Goal: Task Accomplishment & Management: Complete application form

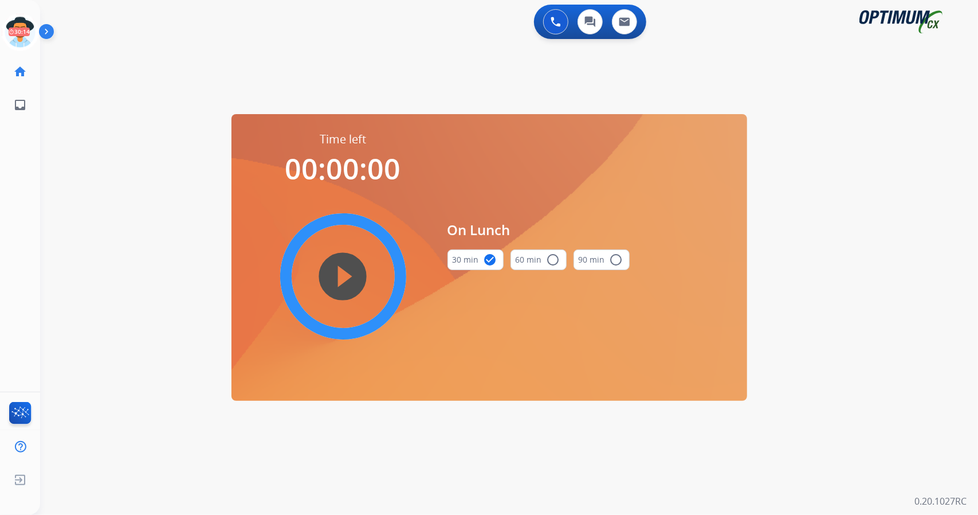
scroll to position [0, 3]
click at [29, 33] on icon at bounding box center [17, 32] width 37 height 37
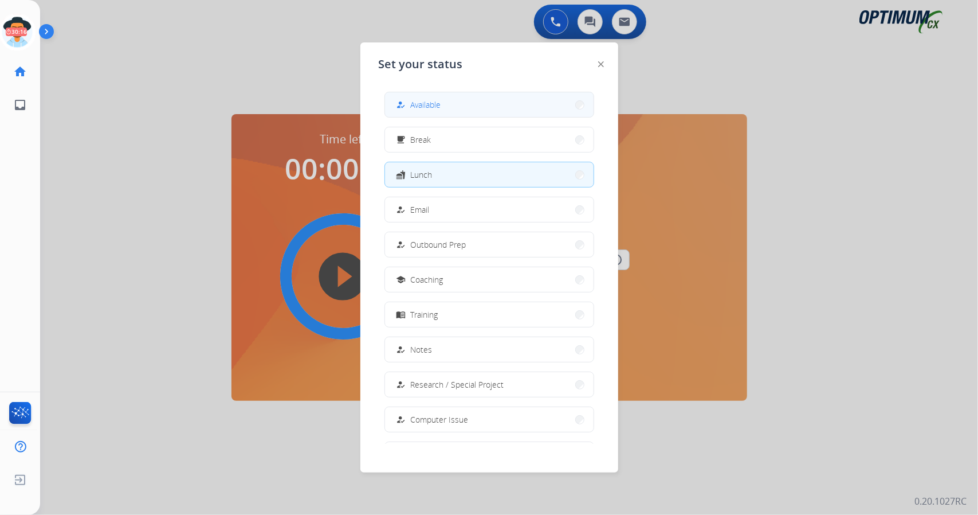
click at [519, 99] on button "how_to_reg Available" at bounding box center [489, 104] width 209 height 25
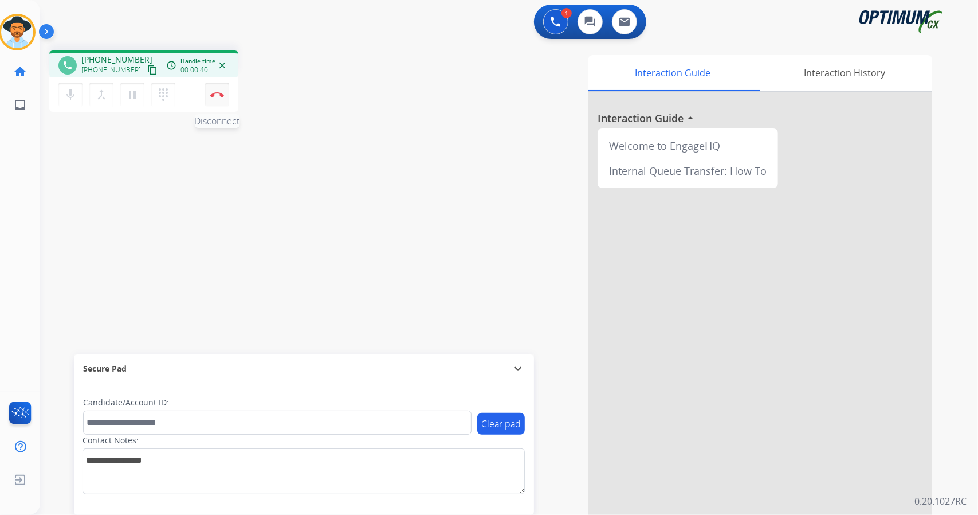
click at [226, 102] on button "Disconnect" at bounding box center [217, 95] width 24 height 24
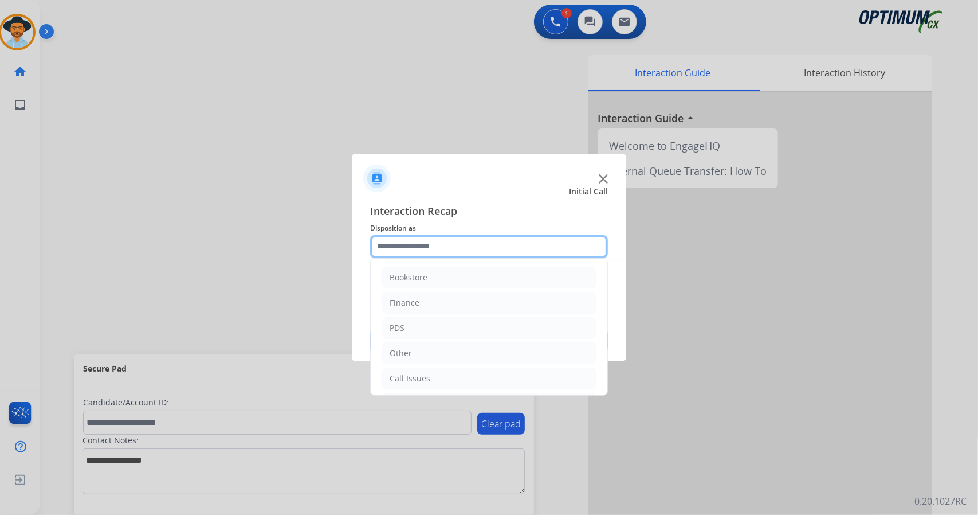
click at [483, 246] on input "text" at bounding box center [489, 246] width 238 height 23
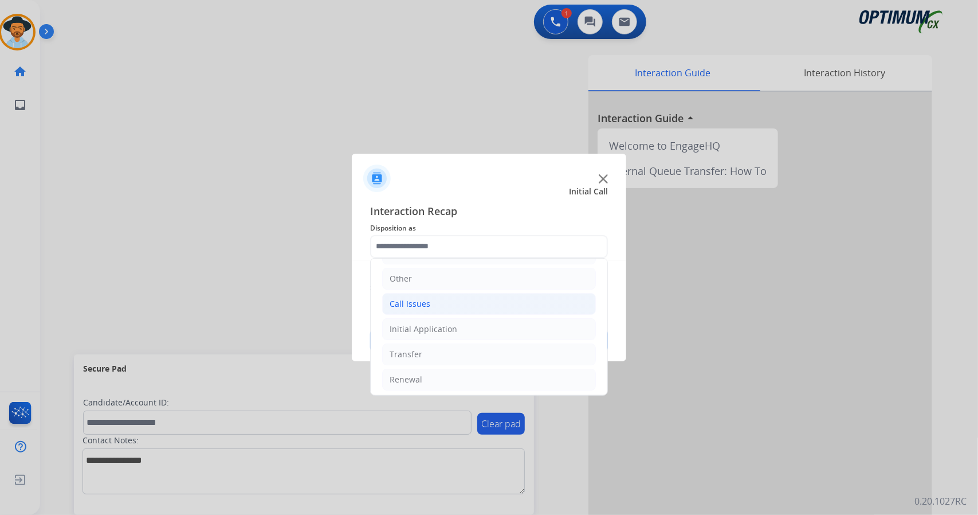
click at [422, 301] on div "Call Issues" at bounding box center [410, 303] width 41 height 11
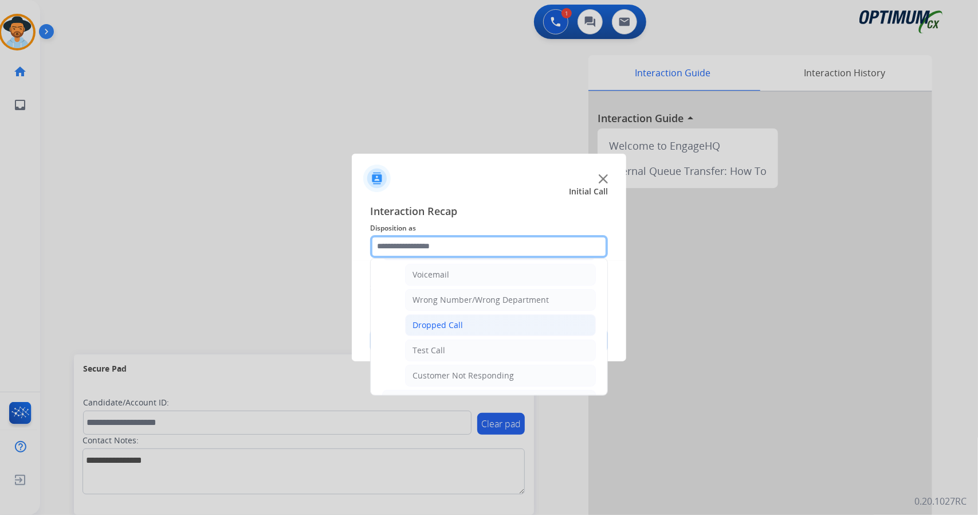
scroll to position [132, 0]
click at [448, 371] on div "Customer Not Responding" at bounding box center [463, 372] width 101 height 11
type input "**********"
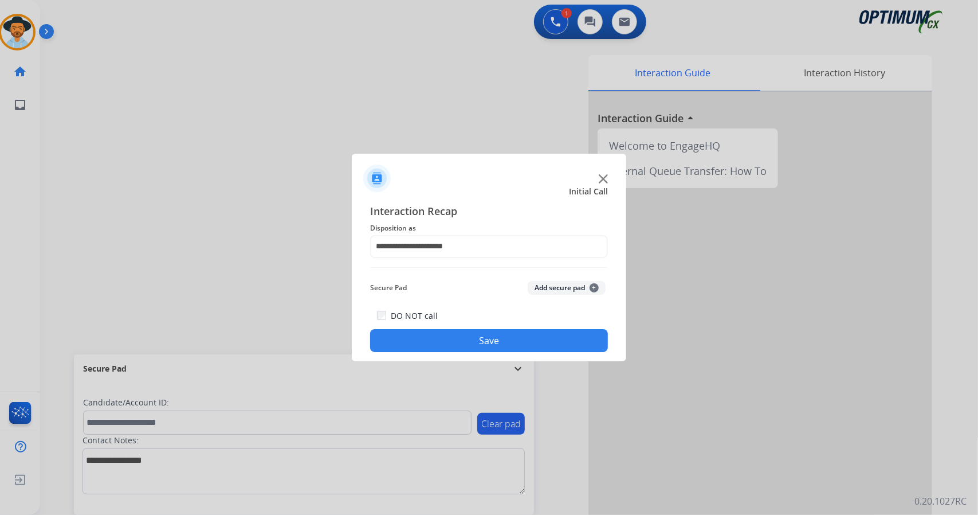
click at [432, 344] on button "Save" at bounding box center [489, 340] width 238 height 23
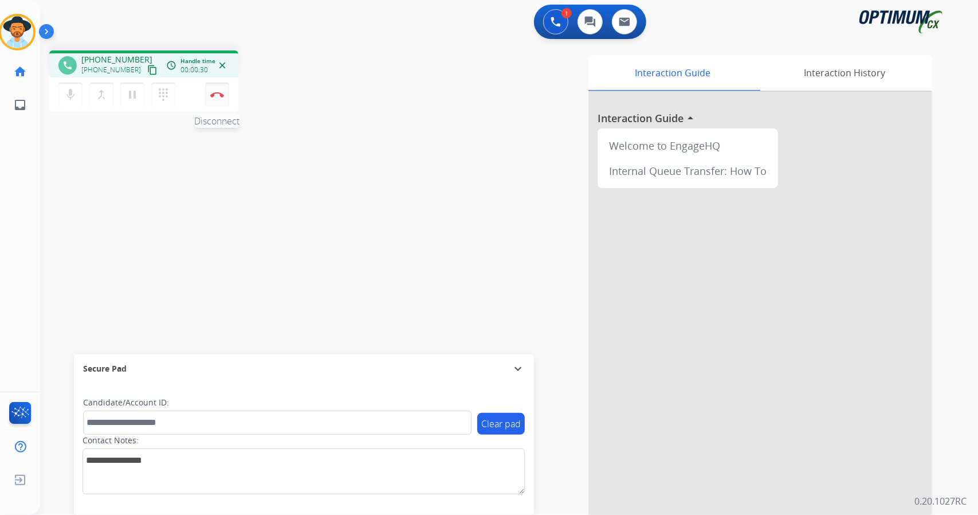
click at [226, 96] on button "Disconnect" at bounding box center [217, 95] width 24 height 24
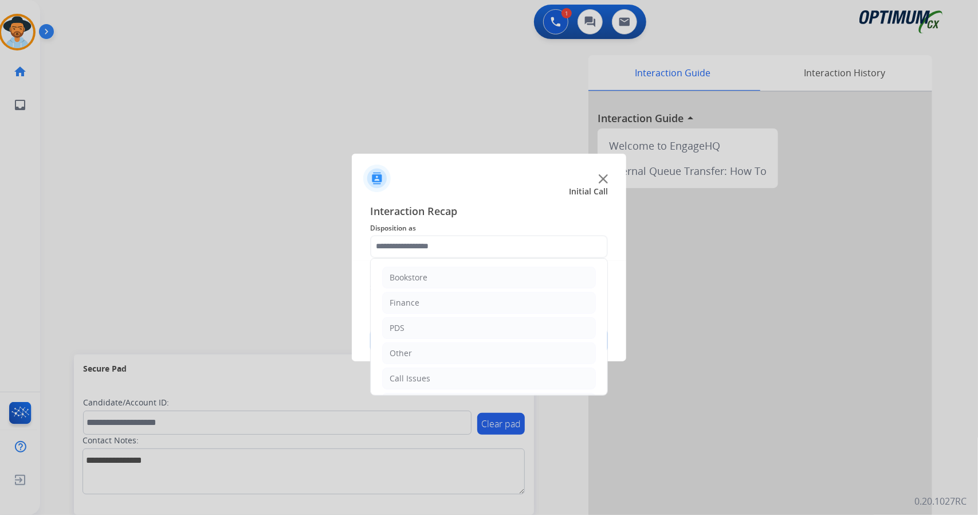
click at [414, 250] on input "text" at bounding box center [489, 246] width 238 height 23
click at [458, 310] on li "Call Issues" at bounding box center [489, 304] width 214 height 22
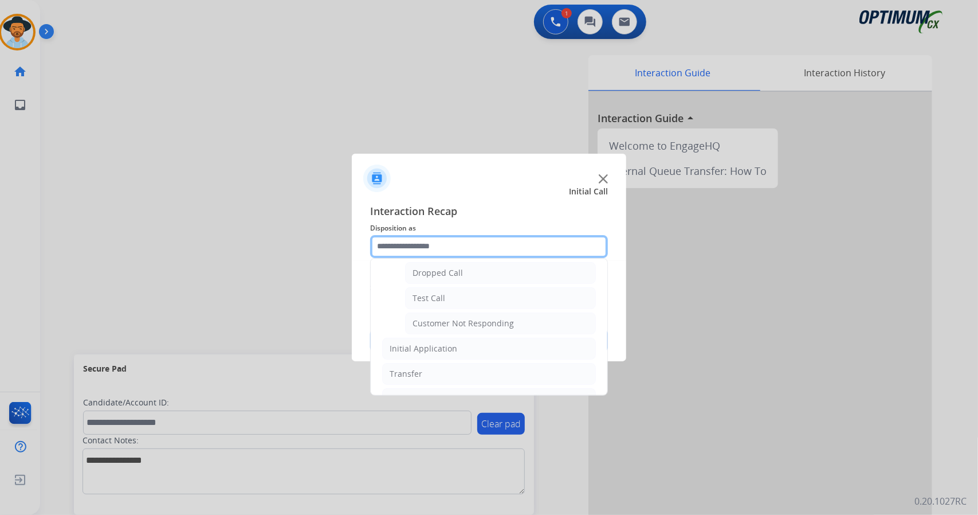
scroll to position [183, 0]
click at [458, 310] on li "Customer Not Responding" at bounding box center [500, 321] width 191 height 22
type input "**********"
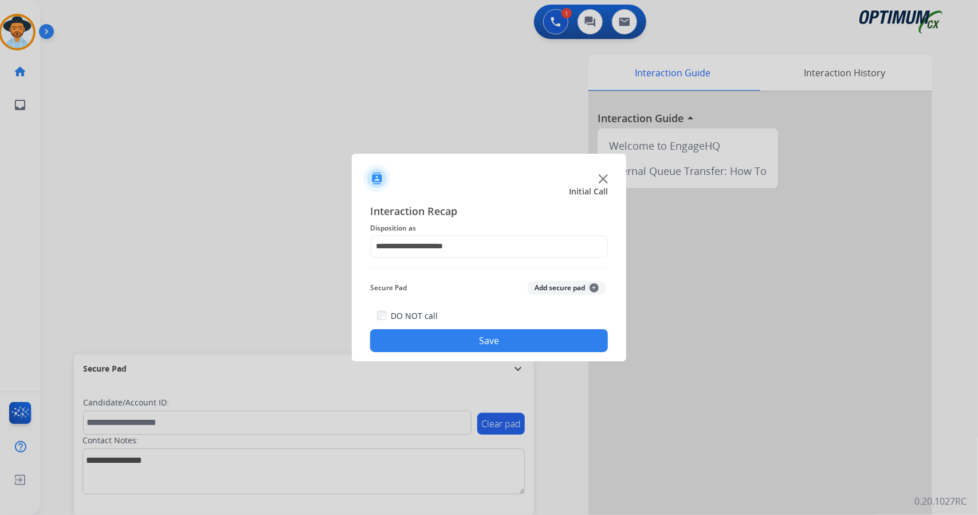
click at [464, 346] on button "Save" at bounding box center [489, 340] width 238 height 23
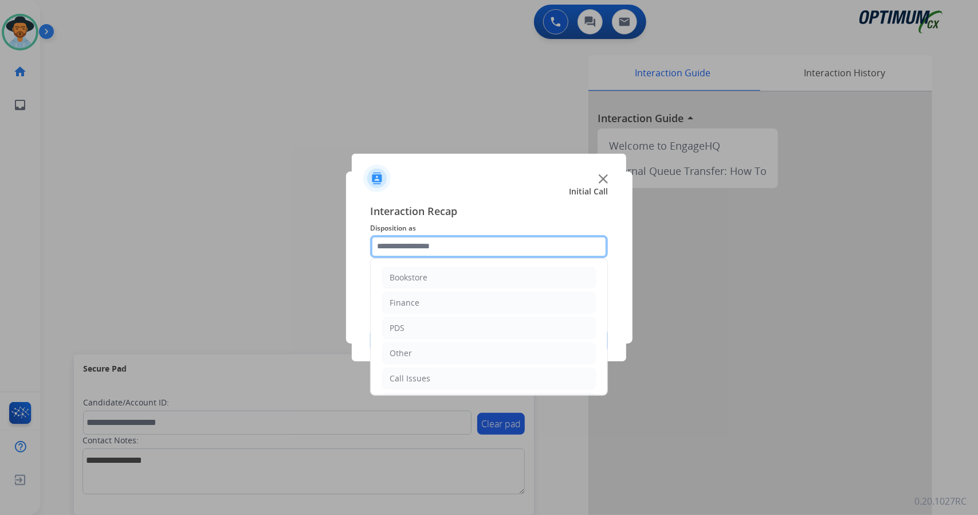
click at [383, 245] on input "text" at bounding box center [489, 246] width 238 height 23
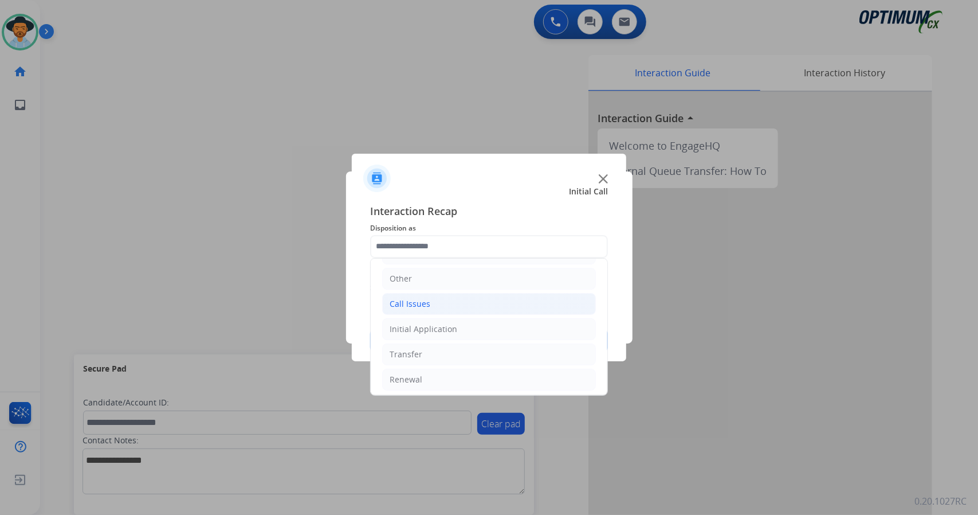
click at [403, 312] on li "Call Issues" at bounding box center [489, 304] width 214 height 22
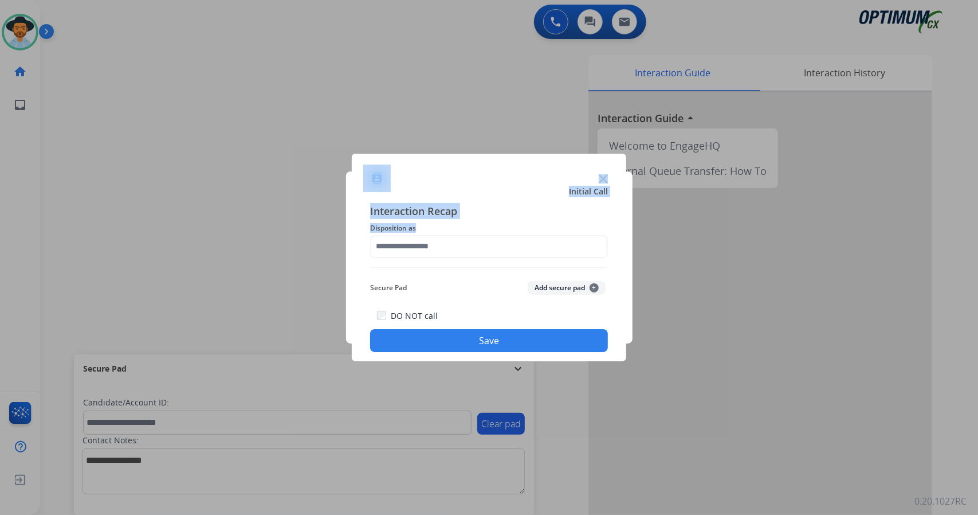
drag, startPoint x: 428, startPoint y: 368, endPoint x: 433, endPoint y: 378, distance: 11.5
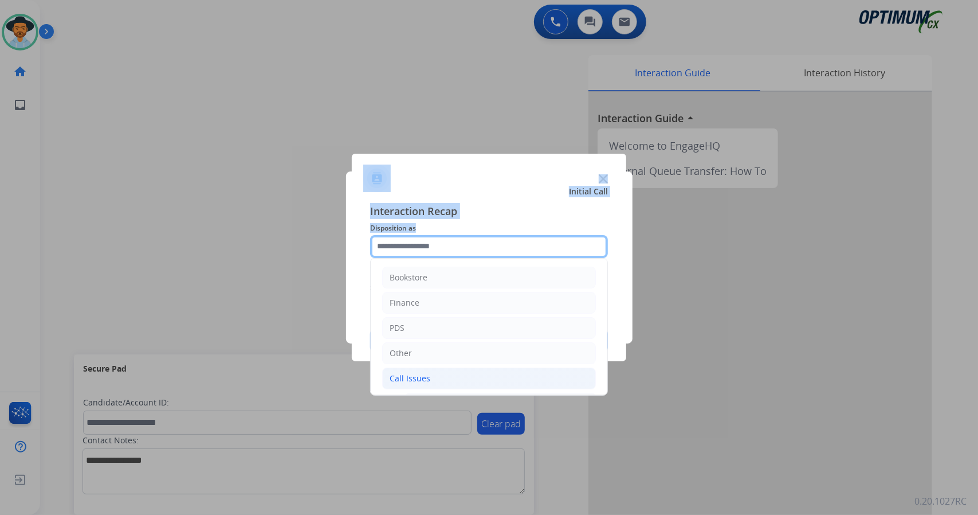
click at [432, 248] on input "text" at bounding box center [489, 246] width 238 height 23
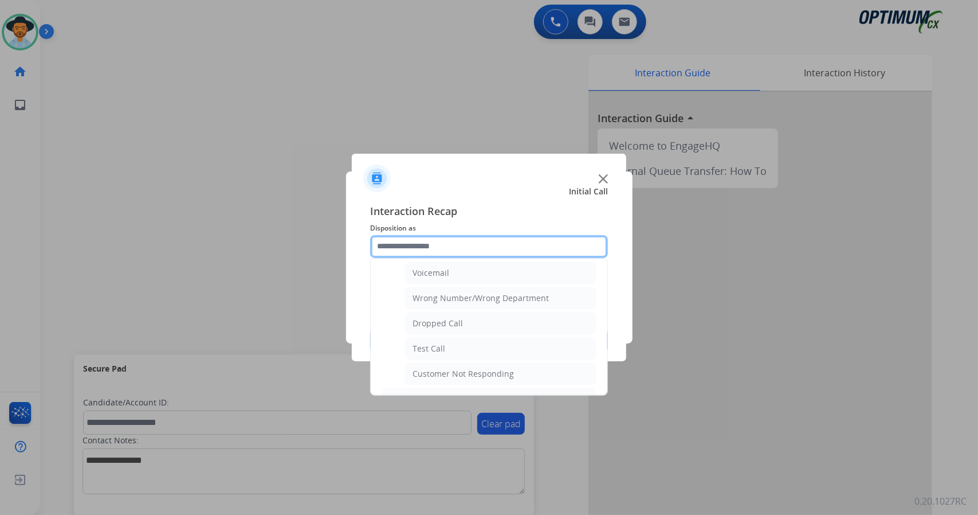
scroll to position [132, 0]
click at [424, 311] on li "Dropped Call" at bounding box center [500, 322] width 191 height 22
type input "**********"
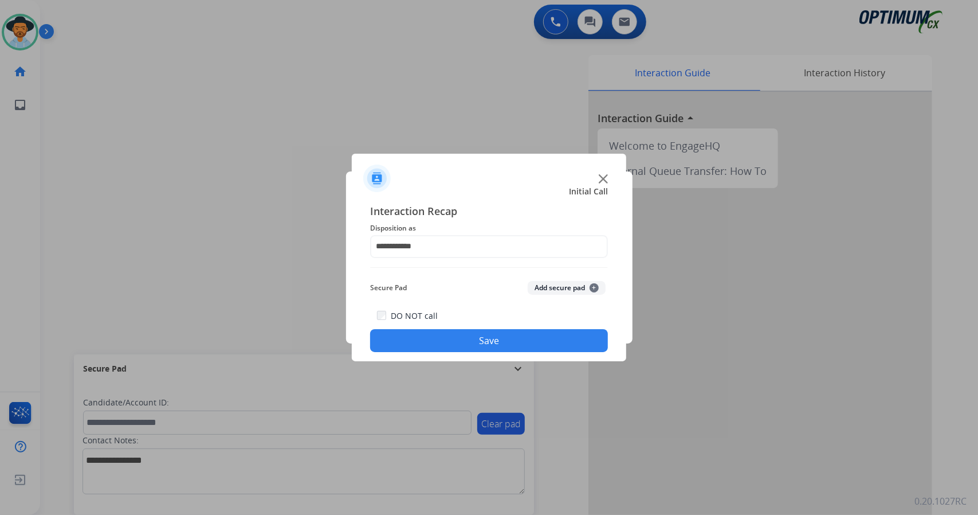
click at [431, 331] on button "Save" at bounding box center [489, 340] width 238 height 23
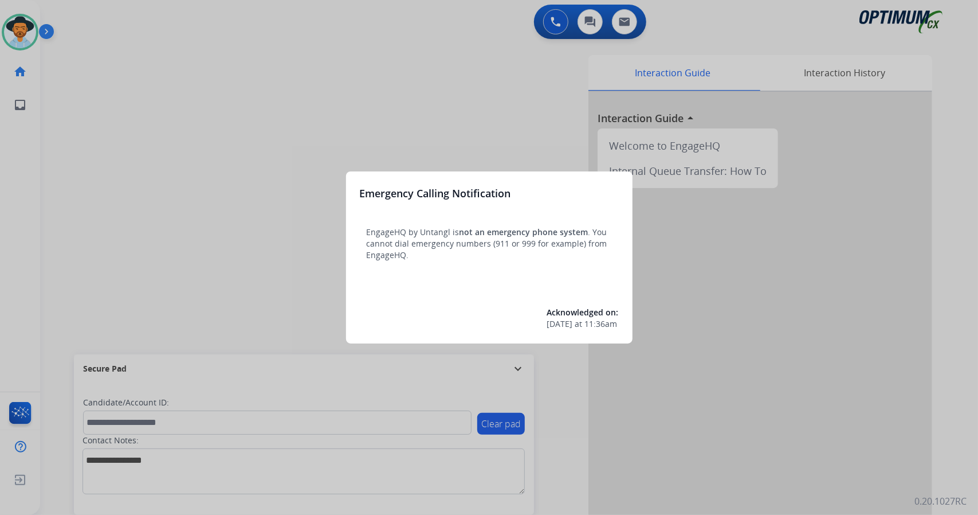
click at [208, 182] on div at bounding box center [489, 257] width 978 height 515
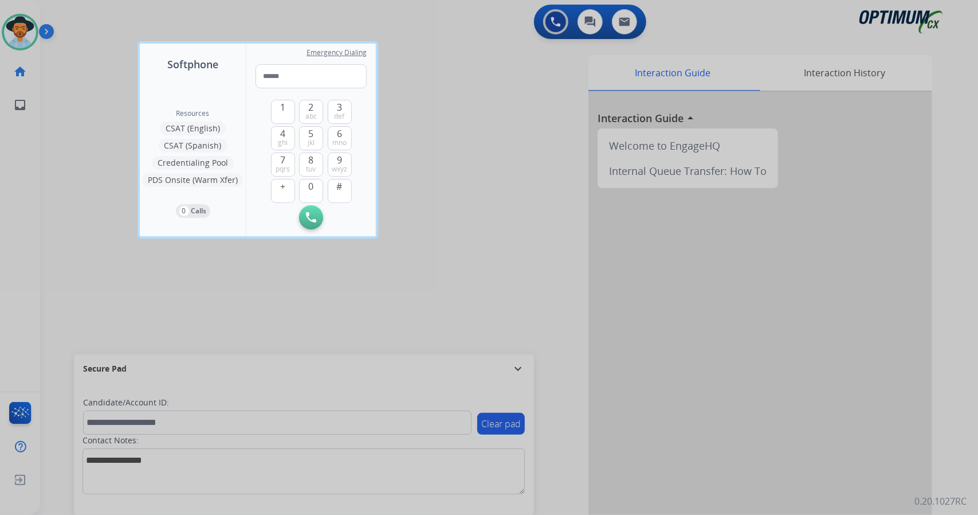
click at [89, 151] on div at bounding box center [489, 257] width 978 height 515
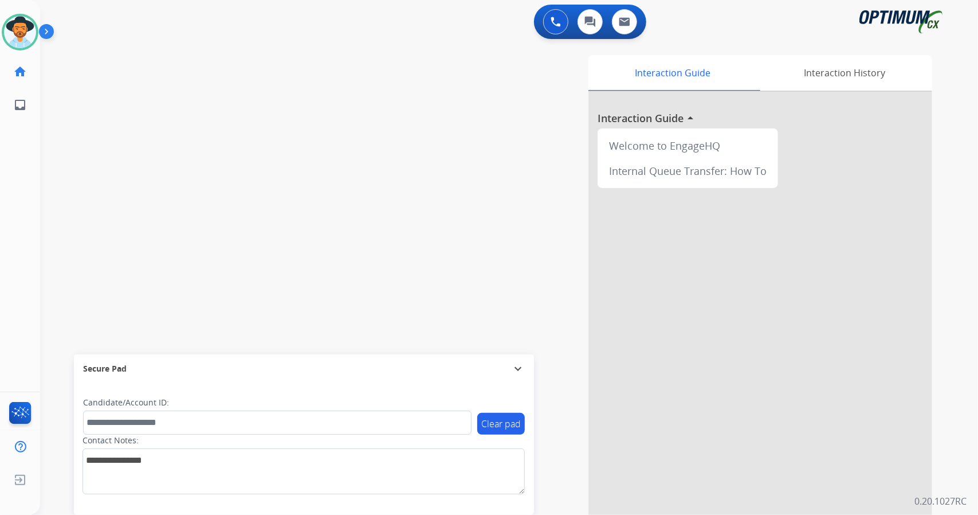
click at [215, 187] on div "swap_horiz Break voice bridge close_fullscreen Connect 3-Way Call merge_type Se…" at bounding box center [495, 280] width 911 height 478
click at [318, 267] on div "swap_horiz Break voice bridge close_fullscreen Connect 3-Way Call merge_type Se…" at bounding box center [495, 280] width 911 height 478
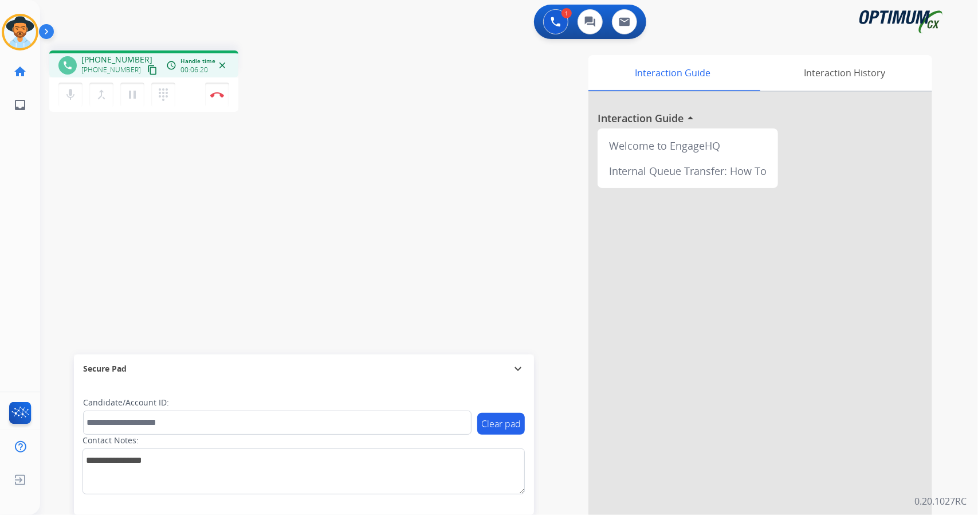
click at [263, 100] on div "phone [PHONE_NUMBER] [PHONE_NUMBER] content_copy access_time Call metrics Queue…" at bounding box center [204, 82] width 311 height 65
click at [66, 30] on div "1 Voice Interactions 0 Chat Interactions 0 Email Interactions" at bounding box center [502, 23] width 897 height 37
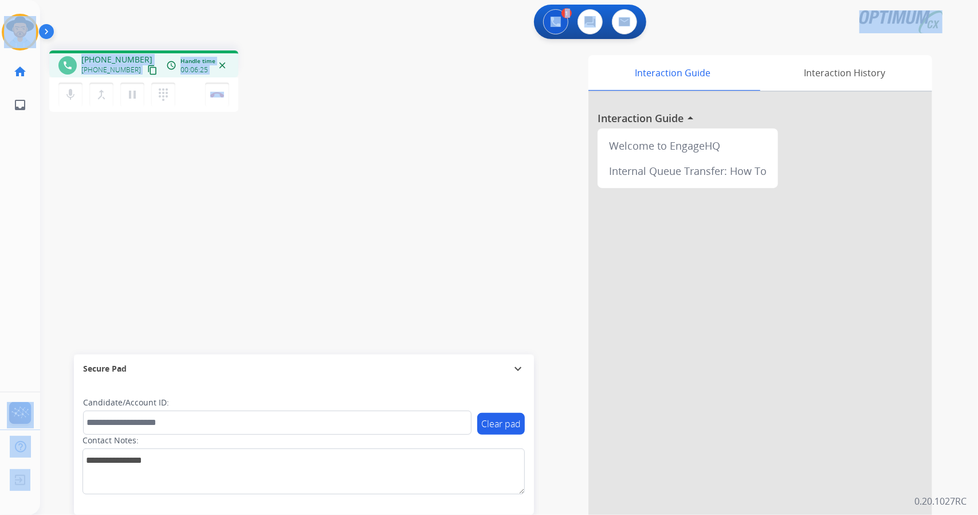
drag, startPoint x: 8, startPoint y: 6, endPoint x: 197, endPoint y: 140, distance: 231.9
click at [197, 140] on div "Outbound call Quit Outbound call Quit Schedule interaction + Add to my list Cus…" at bounding box center [489, 257] width 978 height 515
click at [322, 117] on div "phone [PHONE_NUMBER] [PHONE_NUMBER] content_copy access_time Call metrics Queue…" at bounding box center [495, 280] width 911 height 478
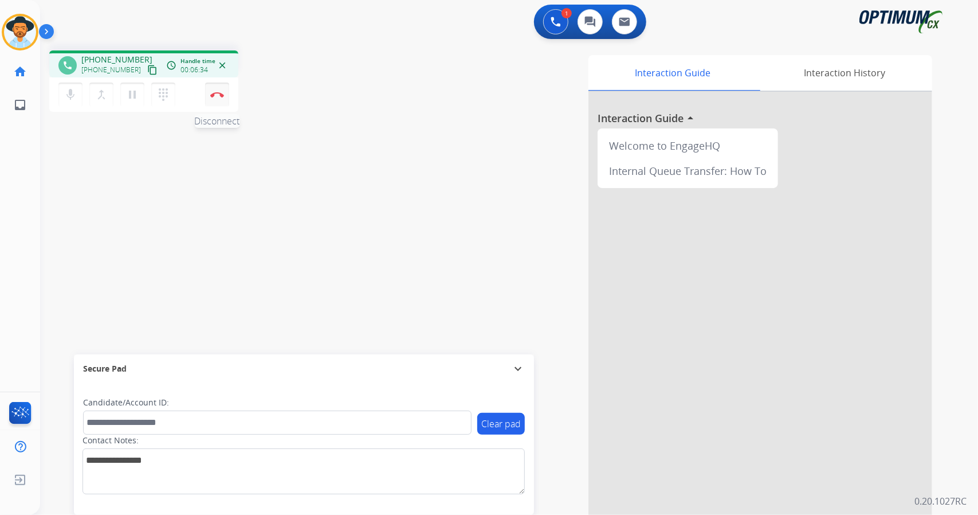
click at [217, 94] on img at bounding box center [217, 95] width 14 height 6
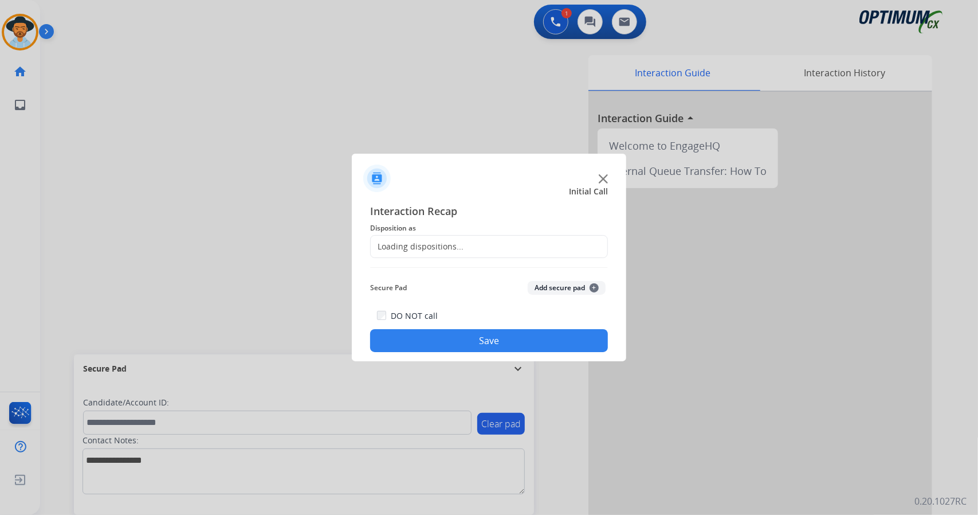
click at [419, 242] on div "Loading dispositions..." at bounding box center [417, 246] width 93 height 11
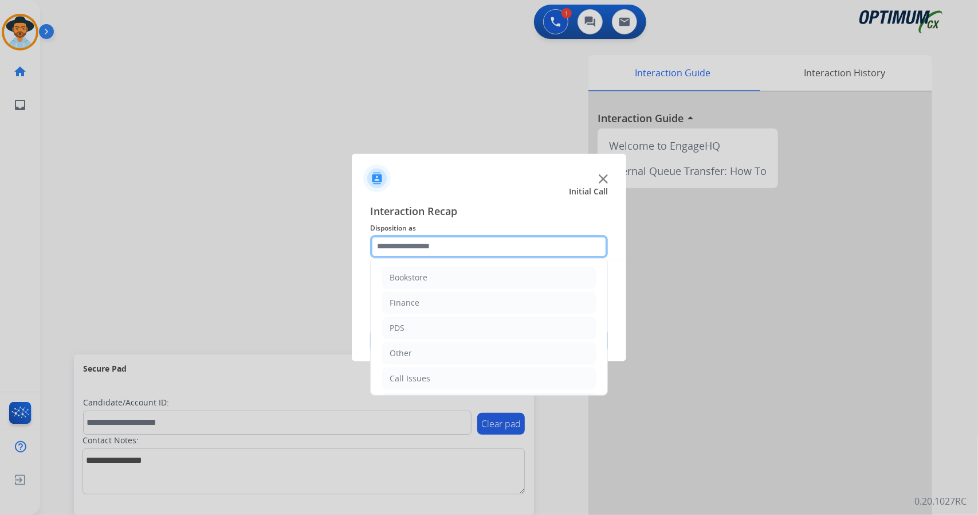
click at [419, 242] on input "text" at bounding box center [489, 246] width 238 height 23
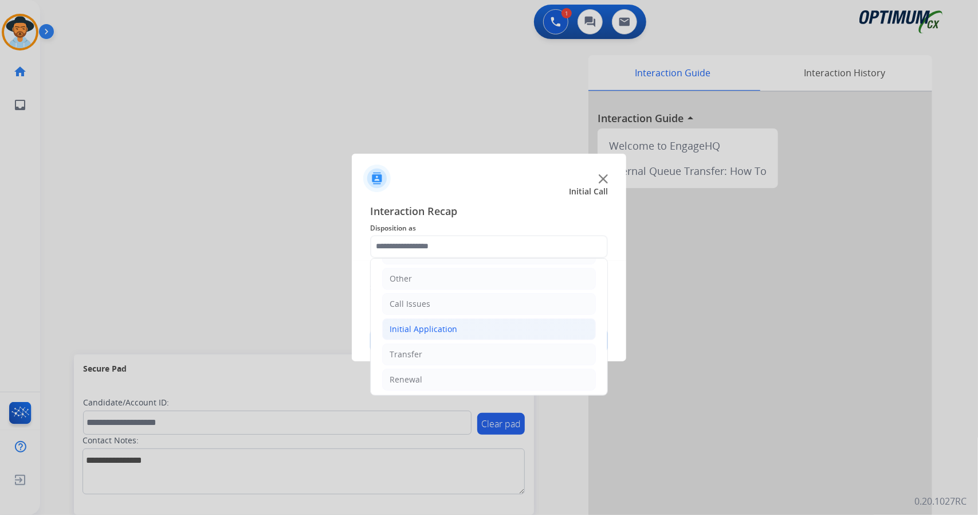
click at [440, 327] on div "Initial Application" at bounding box center [424, 328] width 68 height 11
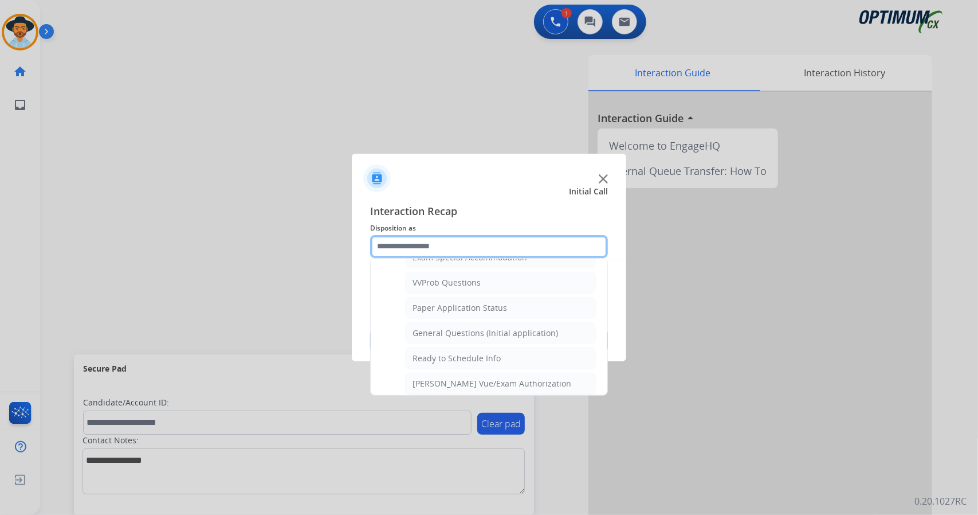
scroll to position [608, 0]
click at [440, 331] on div "General Questions (Initial application)" at bounding box center [486, 336] width 146 height 11
type input "**********"
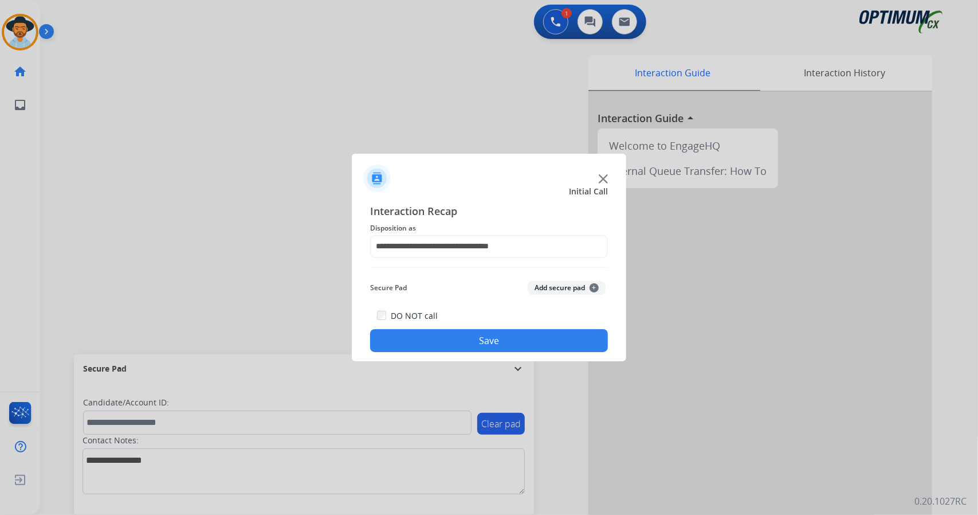
click at [440, 337] on button "Save" at bounding box center [489, 340] width 238 height 23
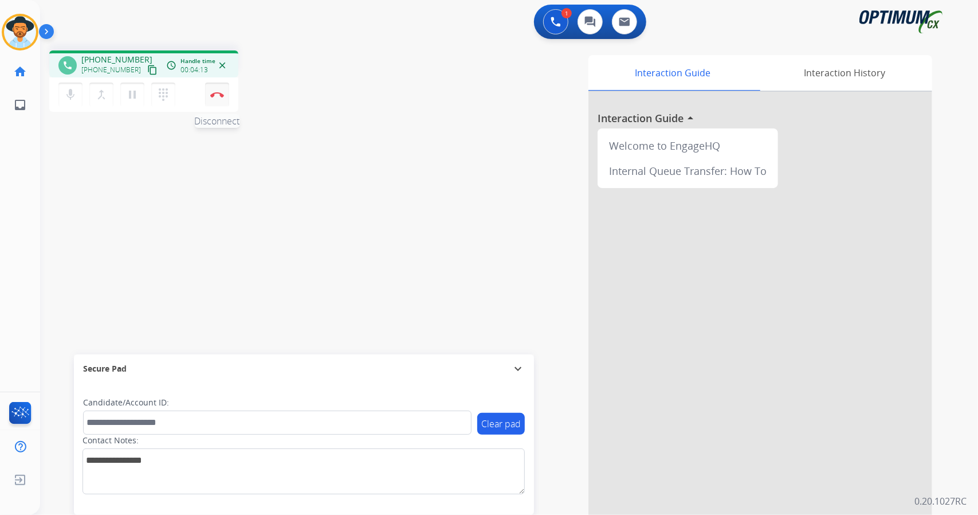
click at [220, 94] on img at bounding box center [217, 95] width 14 height 6
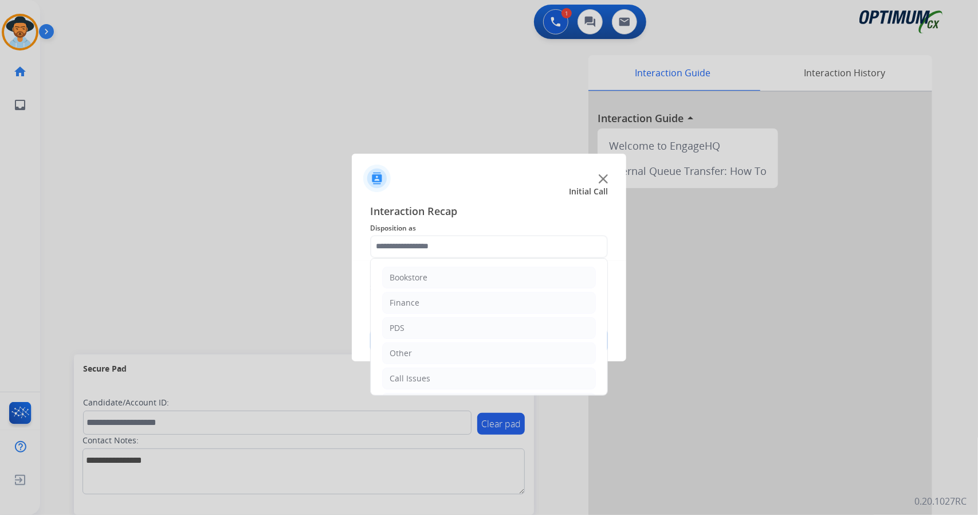
click at [504, 250] on input "text" at bounding box center [489, 246] width 238 height 23
click at [464, 336] on li "Initial Application" at bounding box center [489, 329] width 214 height 22
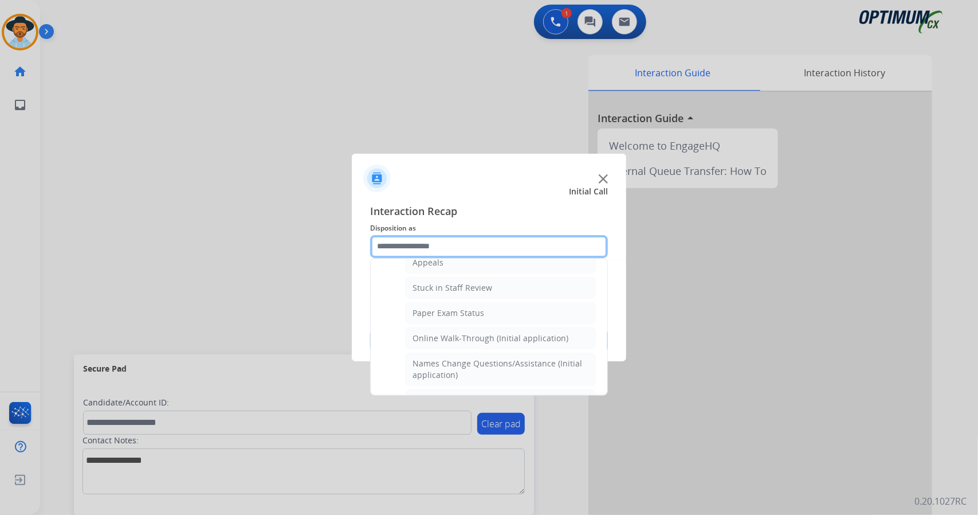
scroll to position [200, 0]
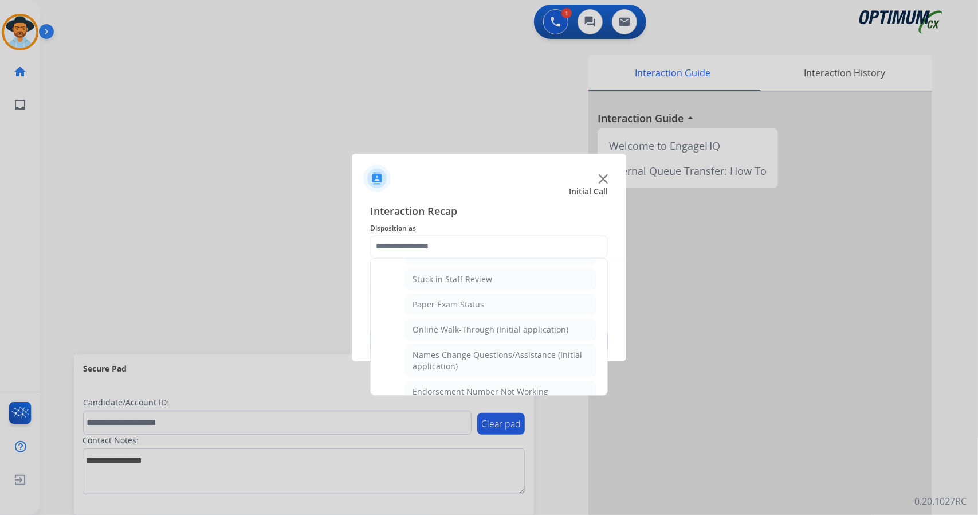
click at [464, 336] on ul "Credential Resend (Initial application) Appeals Stuck in Staff Review Paper Exa…" at bounding box center [489, 524] width 214 height 613
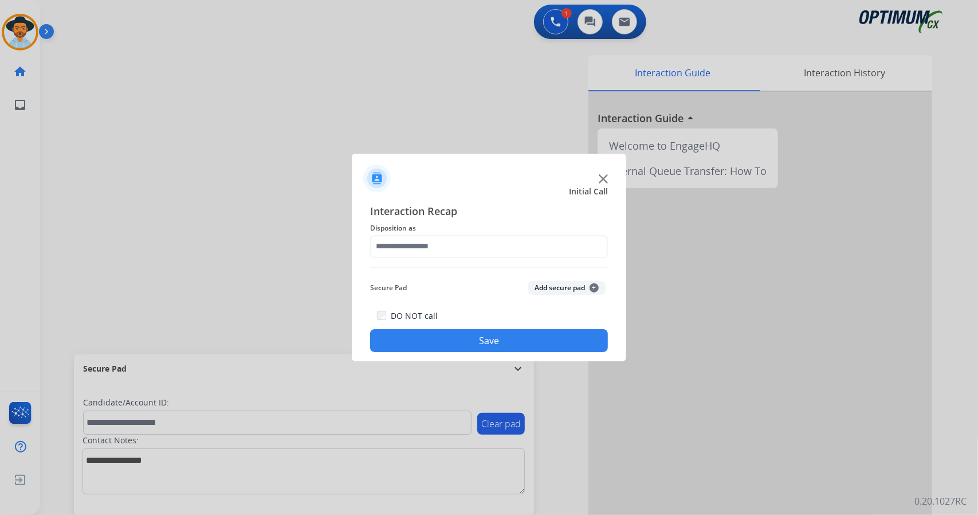
click at [457, 324] on div "DO NOT call Save" at bounding box center [489, 330] width 238 height 44
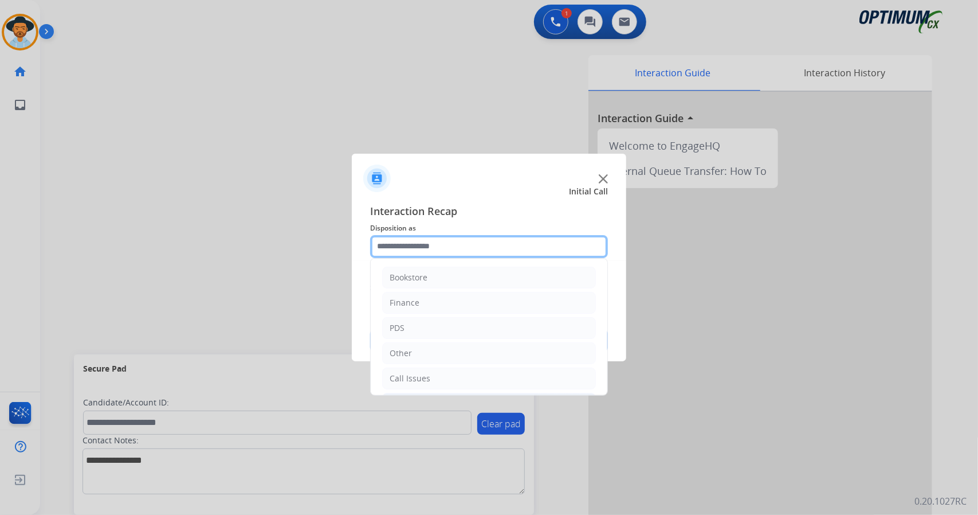
click at [422, 241] on input "text" at bounding box center [489, 246] width 238 height 23
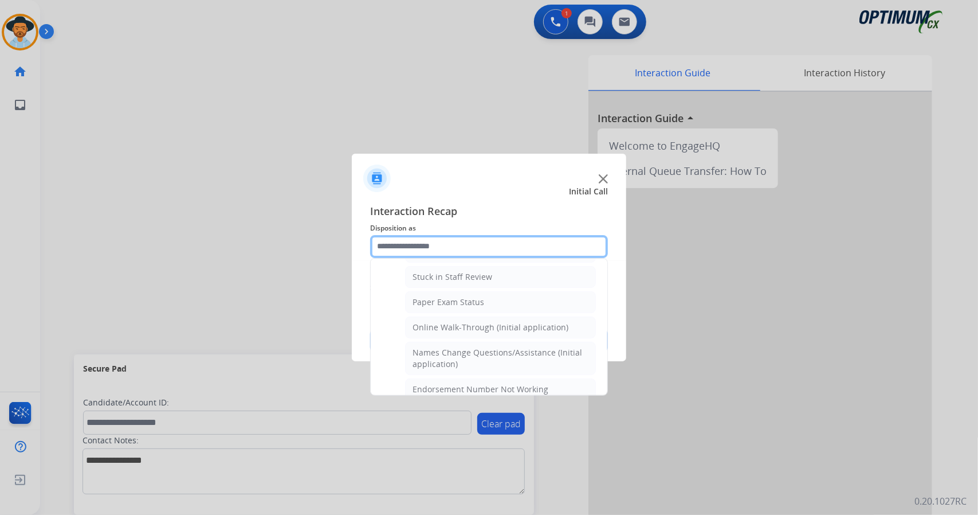
scroll to position [203, 0]
click at [452, 321] on div "Online Walk-Through (Initial application)" at bounding box center [491, 326] width 156 height 11
type input "**********"
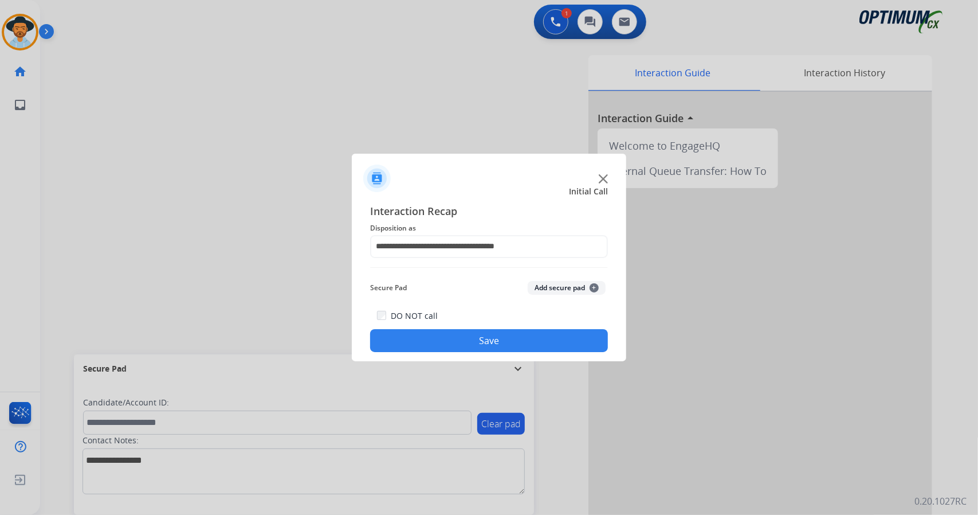
click at [460, 345] on button "Save" at bounding box center [489, 340] width 238 height 23
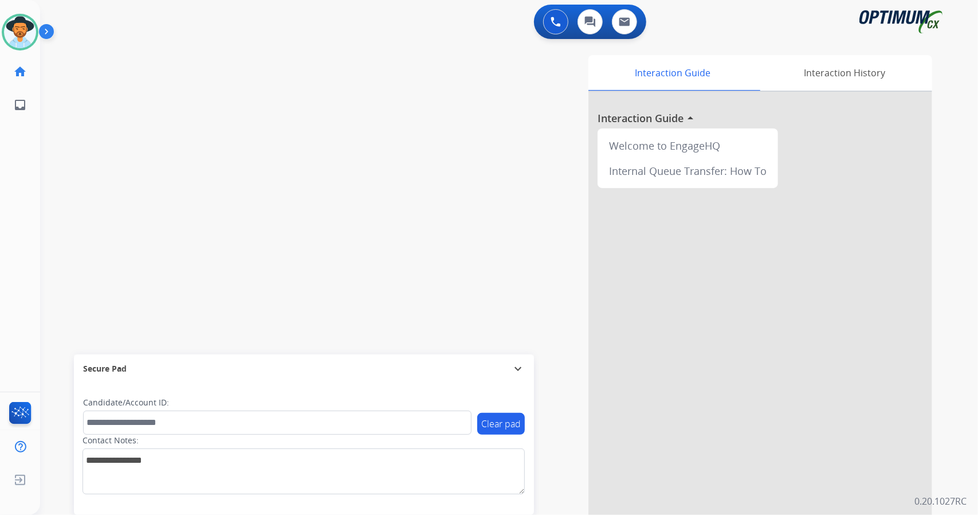
click at [3, 297] on div "[PERSON_NAME] Available Edit Avatar Agent: [PERSON_NAME] Profile: OCX Training …" at bounding box center [20, 257] width 40 height 515
click at [25, 37] on img at bounding box center [20, 32] width 32 height 32
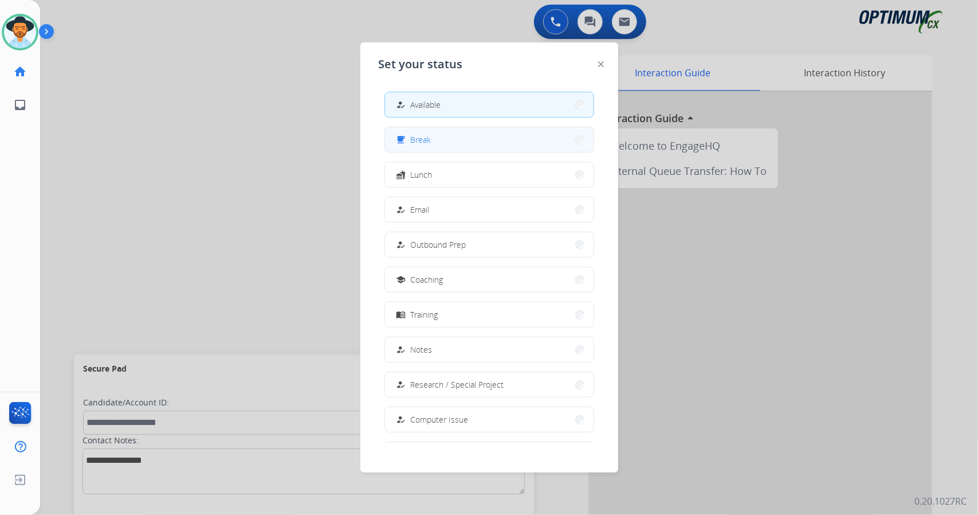
click at [416, 150] on button "free_breakfast Break" at bounding box center [489, 139] width 209 height 25
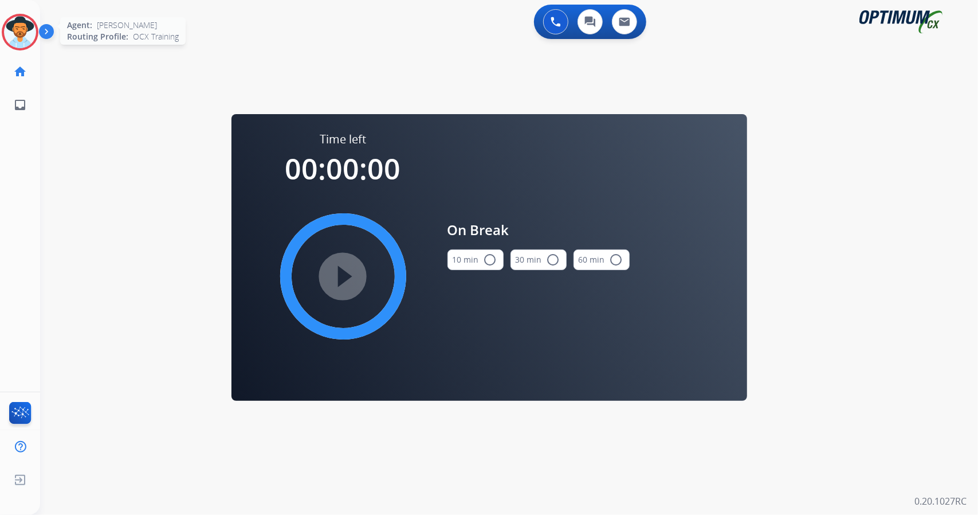
click at [23, 33] on img at bounding box center [20, 32] width 32 height 32
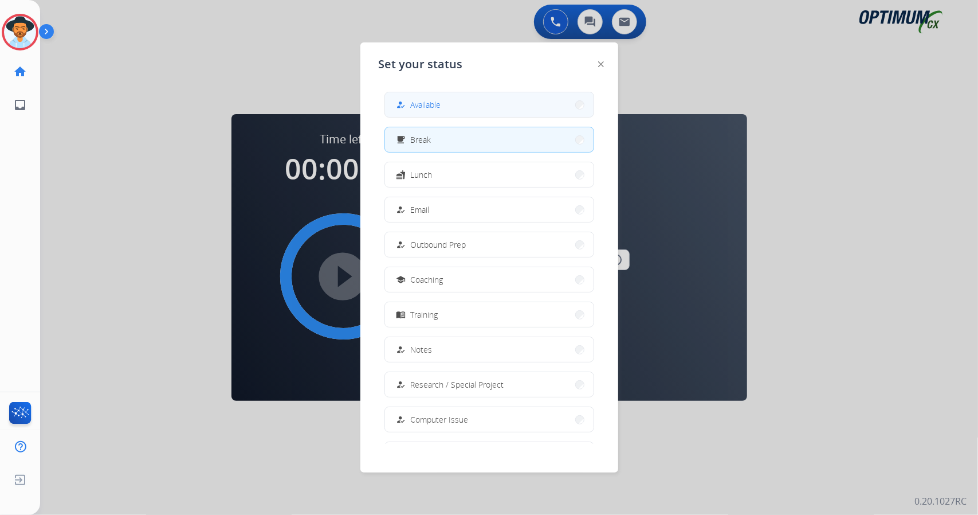
click at [458, 104] on button "how_to_reg Available" at bounding box center [489, 104] width 209 height 25
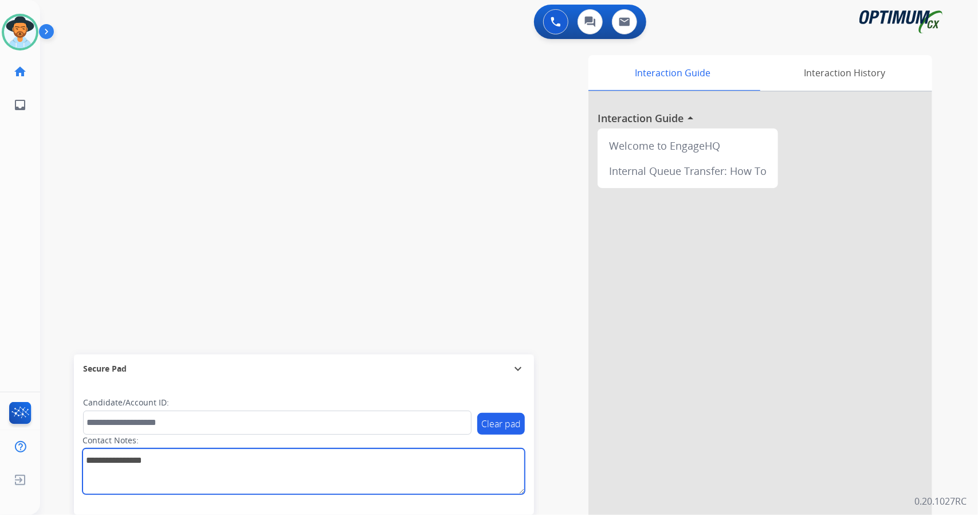
click at [491, 469] on textarea at bounding box center [304, 471] width 442 height 46
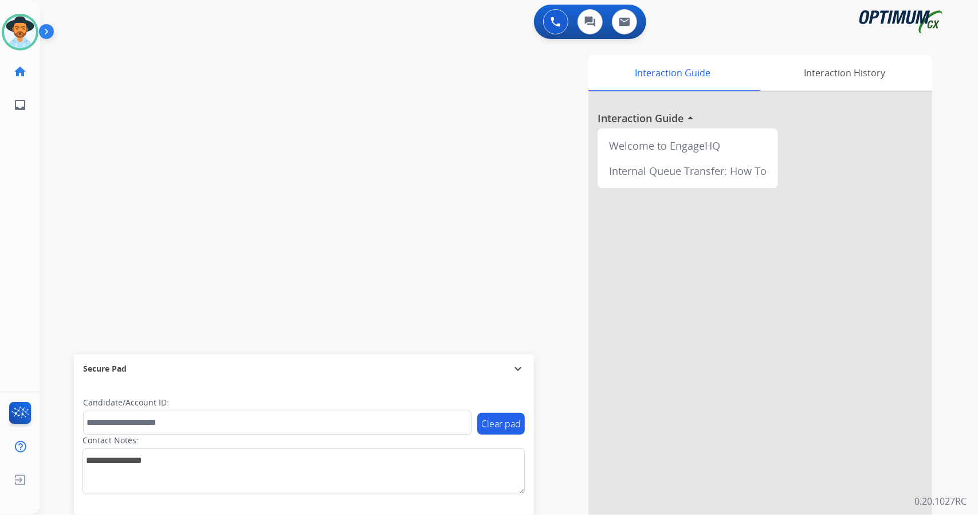
click at [346, 242] on div "swap_horiz Break voice bridge close_fullscreen Connect 3-Way Call merge_type Se…" at bounding box center [495, 280] width 911 height 478
click at [326, 236] on div "swap_horiz Break voice bridge close_fullscreen Connect 3-Way Call merge_type Se…" at bounding box center [495, 280] width 911 height 478
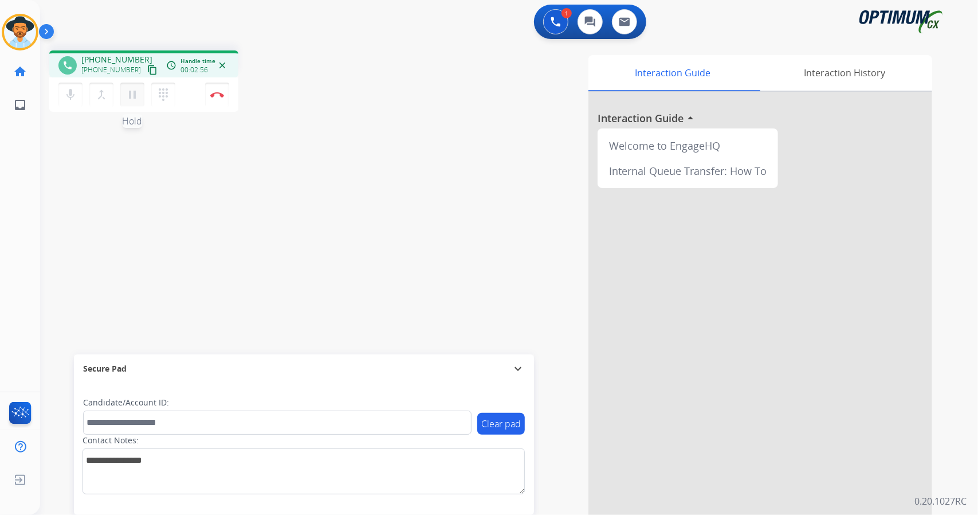
click at [130, 98] on mat-icon "pause" at bounding box center [133, 95] width 14 height 14
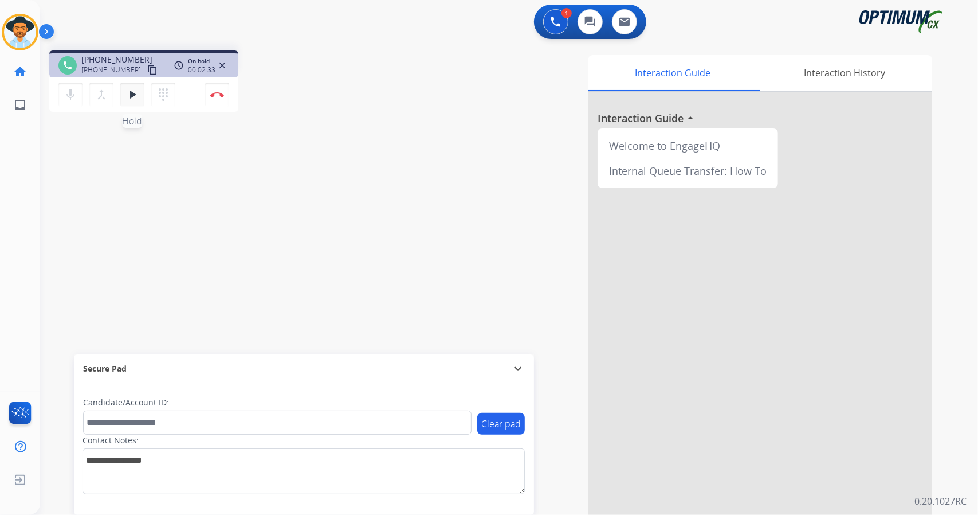
click at [131, 104] on button "play_arrow Hold" at bounding box center [132, 95] width 24 height 24
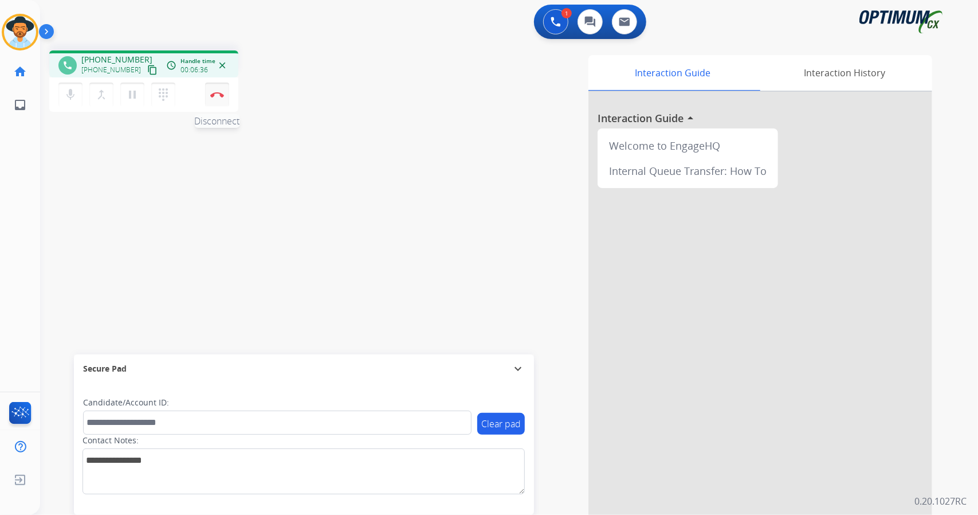
click at [228, 104] on button "Disconnect" at bounding box center [217, 95] width 24 height 24
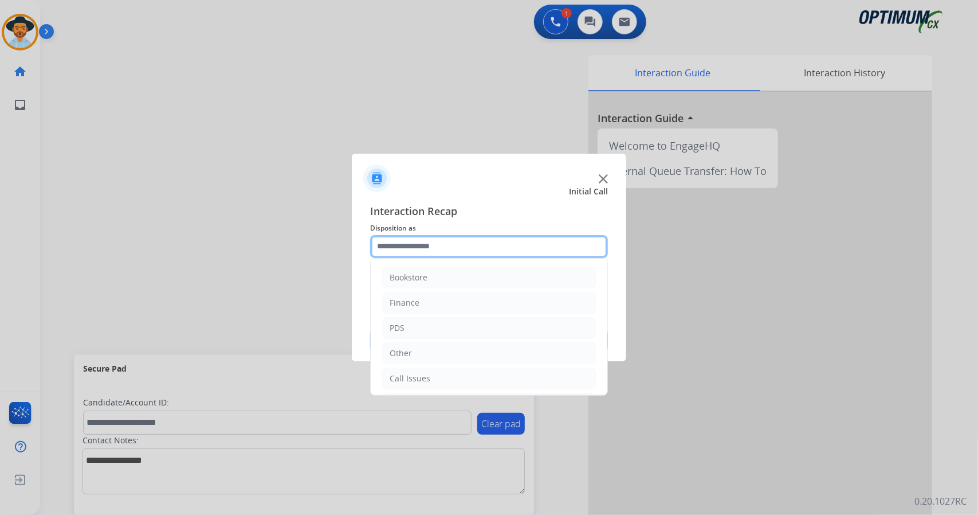
click at [431, 252] on input "text" at bounding box center [489, 246] width 238 height 23
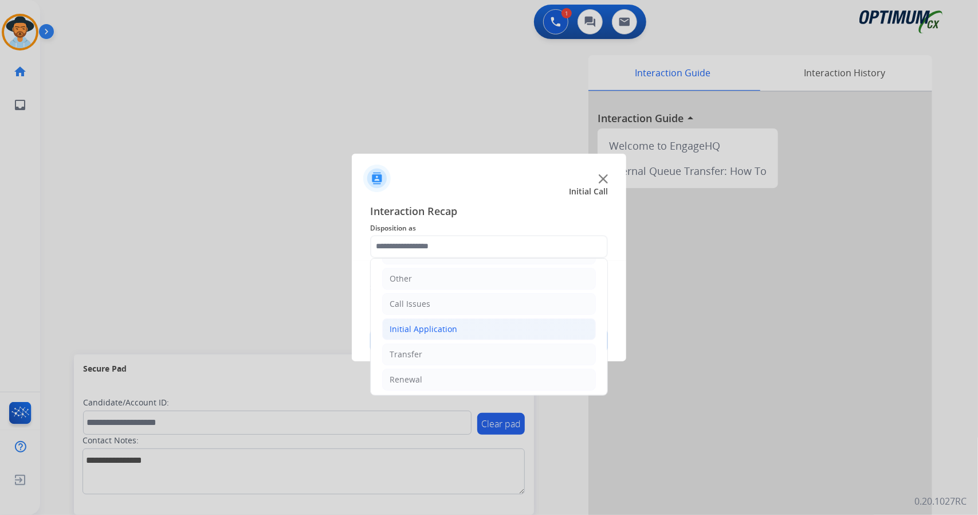
click at [465, 329] on li "Initial Application" at bounding box center [489, 329] width 214 height 22
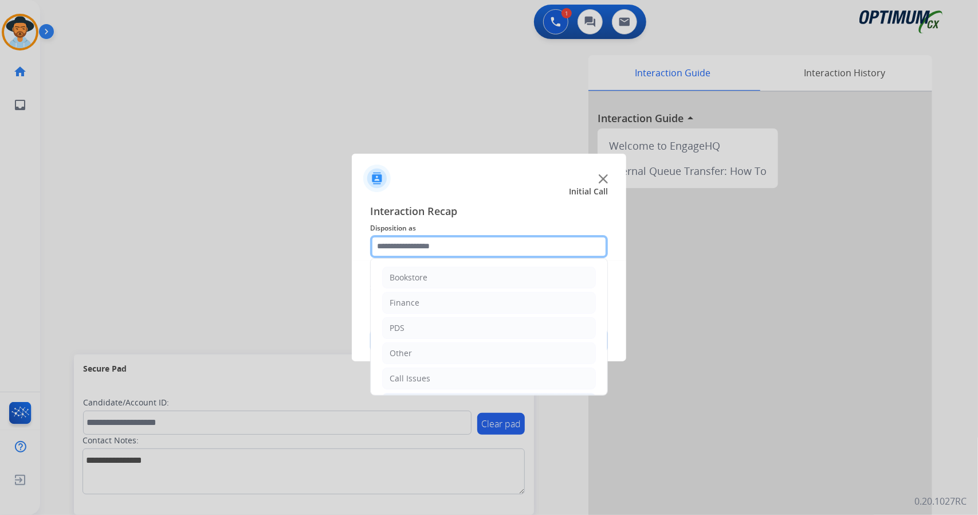
drag, startPoint x: 465, startPoint y: 329, endPoint x: 417, endPoint y: 241, distance: 100.0
click at [417, 241] on input "text" at bounding box center [489, 246] width 238 height 23
click at [423, 277] on div "Bookstore" at bounding box center [409, 277] width 38 height 11
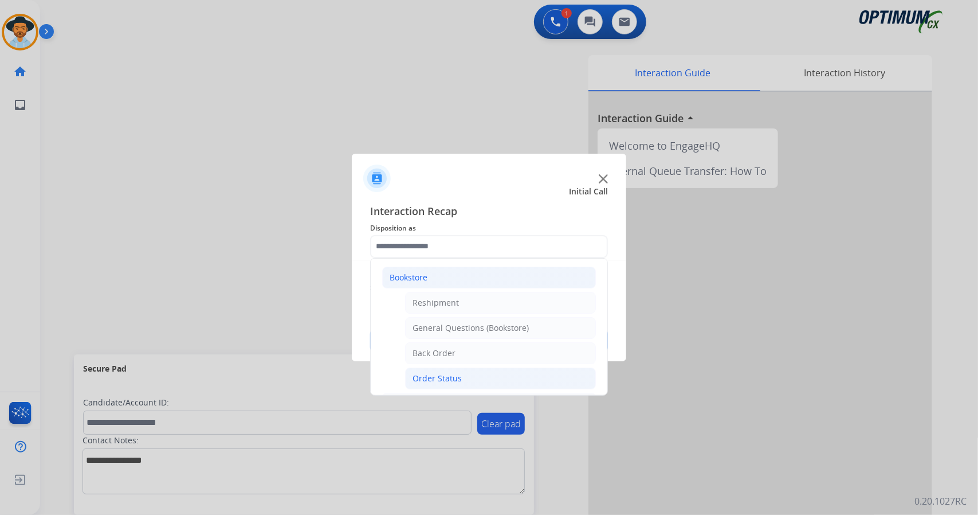
click at [442, 374] on div "Order Status" at bounding box center [437, 378] width 49 height 11
type input "**********"
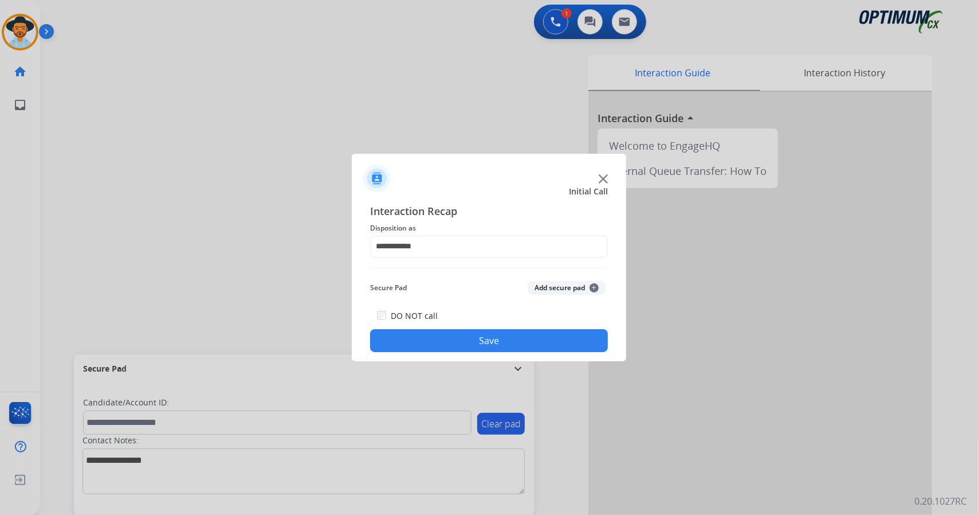
click at [425, 337] on button "Save" at bounding box center [489, 340] width 238 height 23
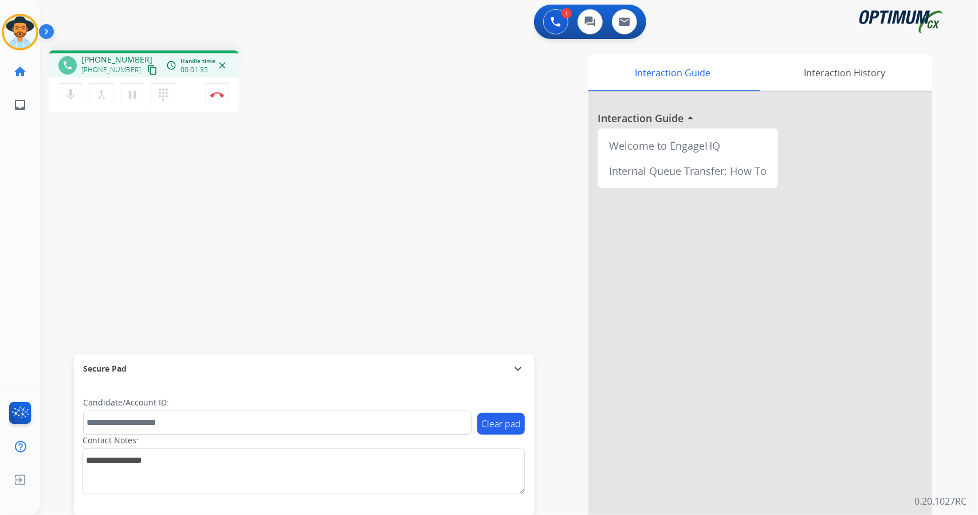
click at [147, 72] on mat-icon "content_copy" at bounding box center [152, 70] width 10 height 10
click at [224, 98] on button "Disconnect" at bounding box center [217, 95] width 24 height 24
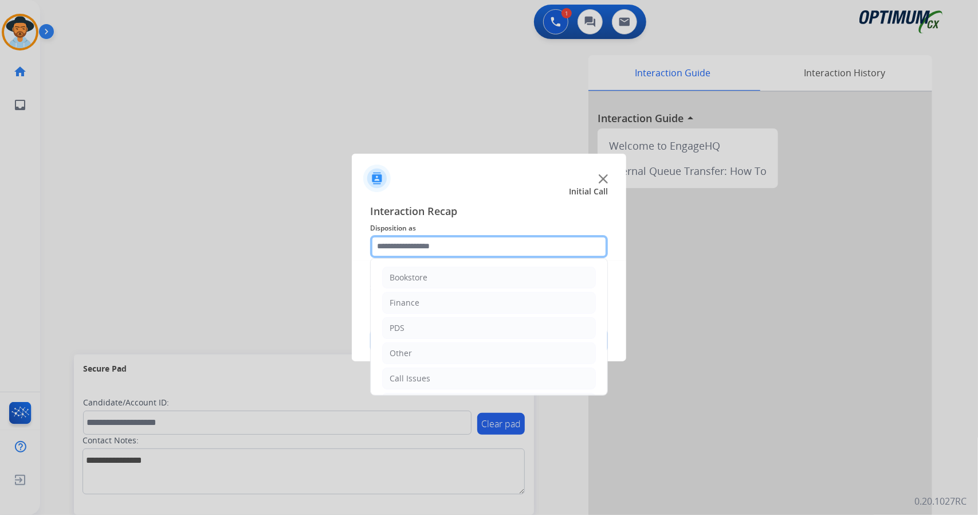
click at [388, 241] on input "text" at bounding box center [489, 246] width 238 height 23
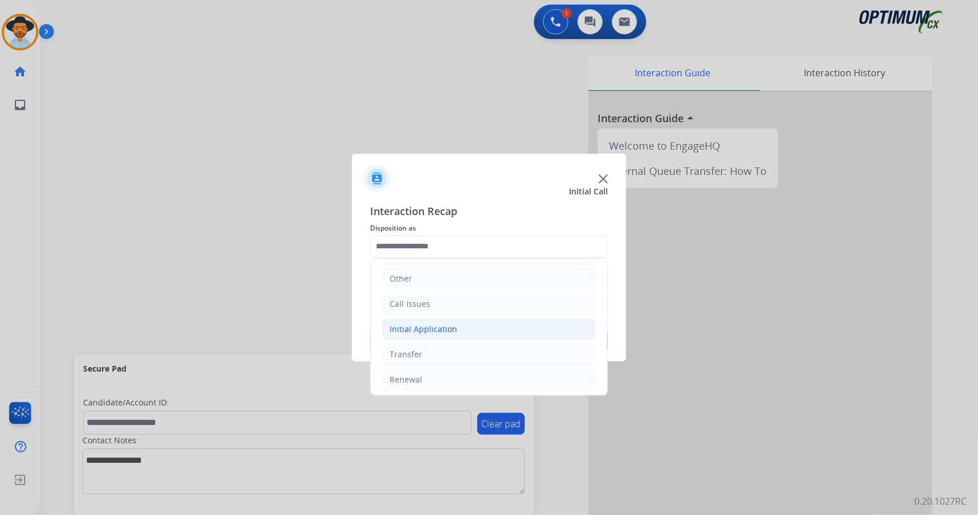
click at [472, 325] on li "Initial Application" at bounding box center [489, 329] width 214 height 22
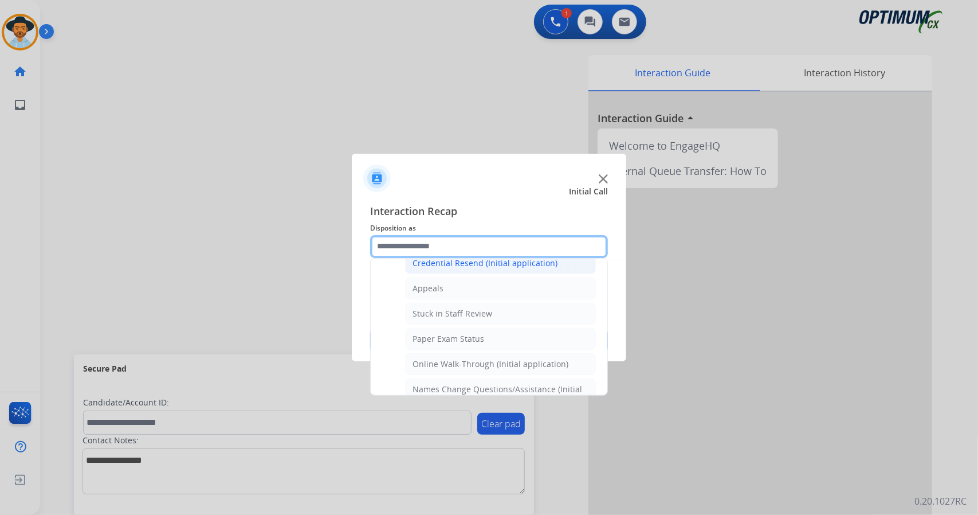
scroll to position [167, 0]
click at [483, 357] on div "Online Walk-Through (Initial application)" at bounding box center [491, 362] width 156 height 11
type input "**********"
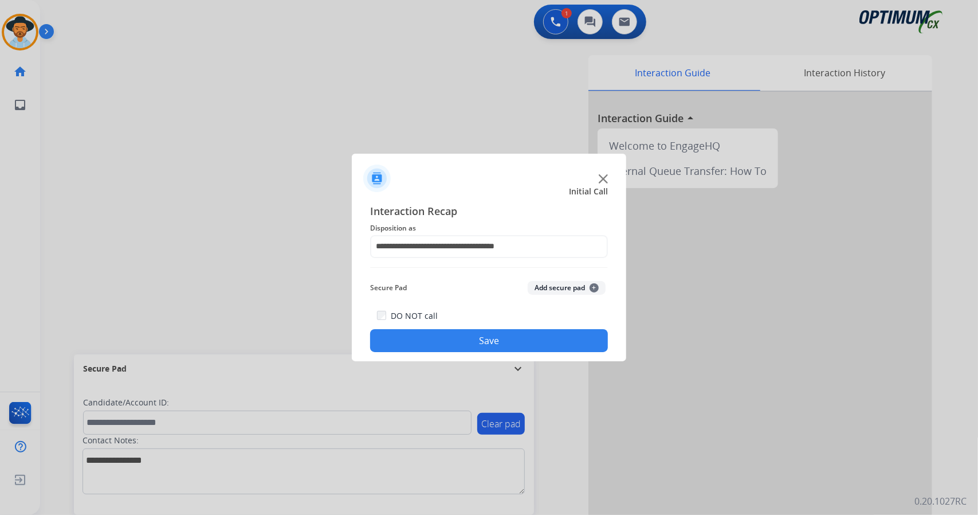
click at [470, 348] on button "Save" at bounding box center [489, 340] width 238 height 23
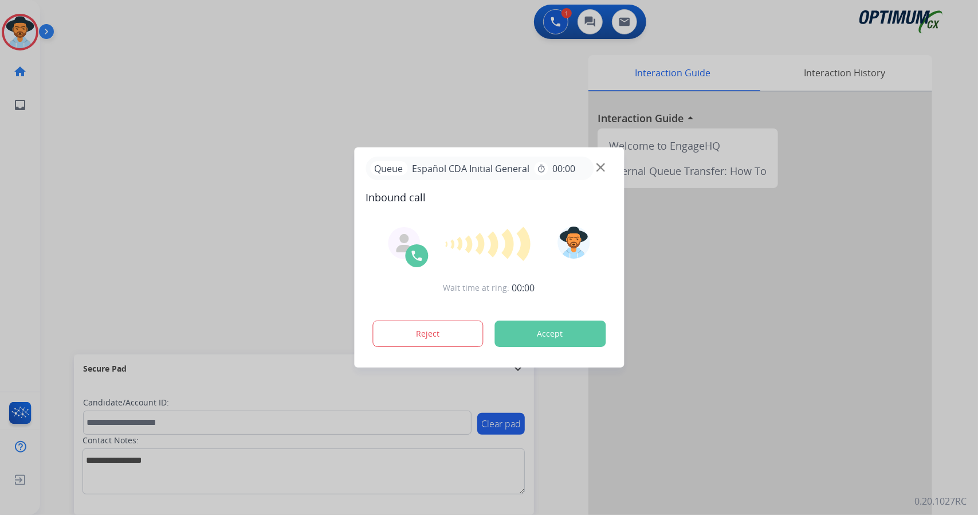
click at [538, 334] on button "Accept" at bounding box center [550, 333] width 111 height 26
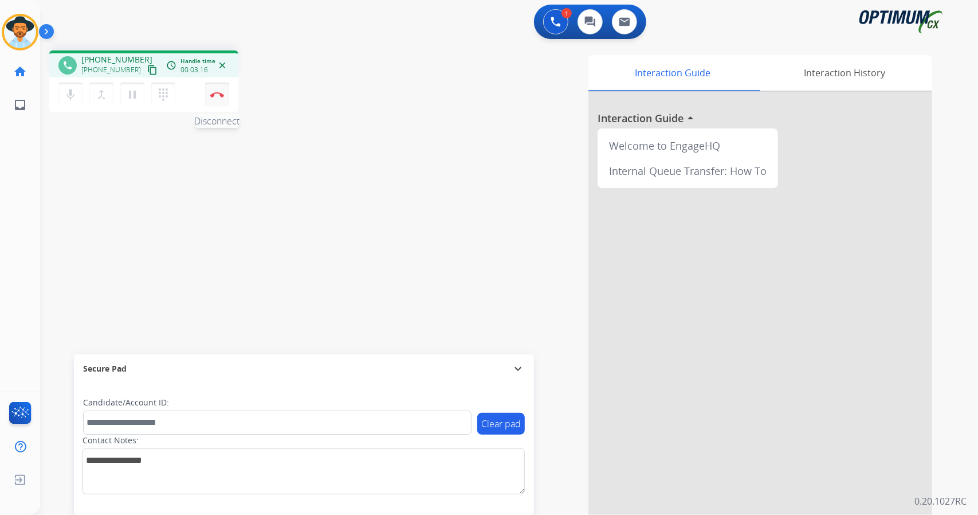
click at [226, 104] on button "Disconnect" at bounding box center [217, 95] width 24 height 24
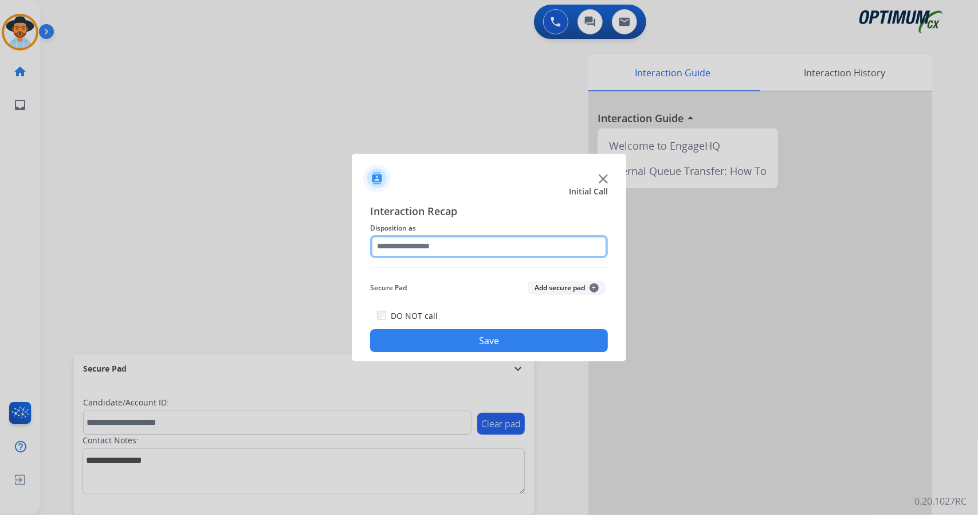
click at [420, 248] on input "text" at bounding box center [489, 246] width 238 height 23
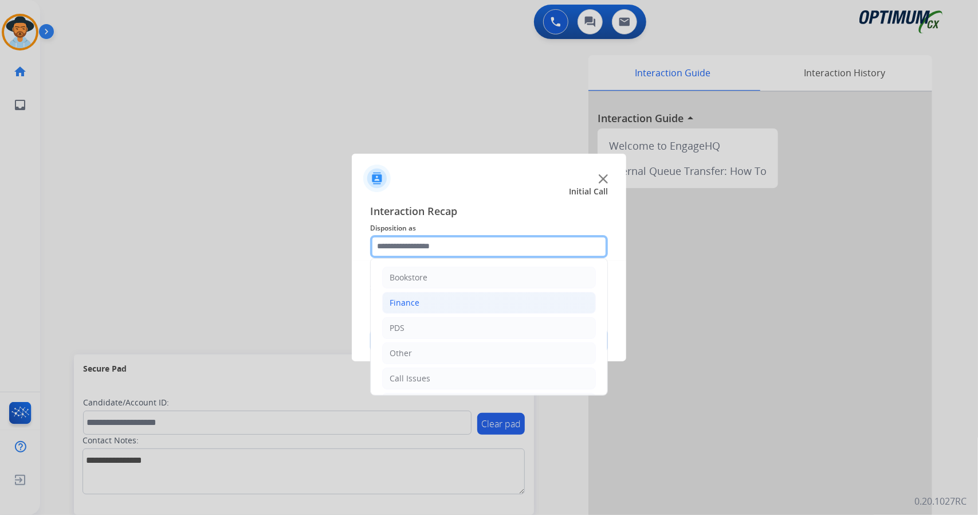
scroll to position [75, 0]
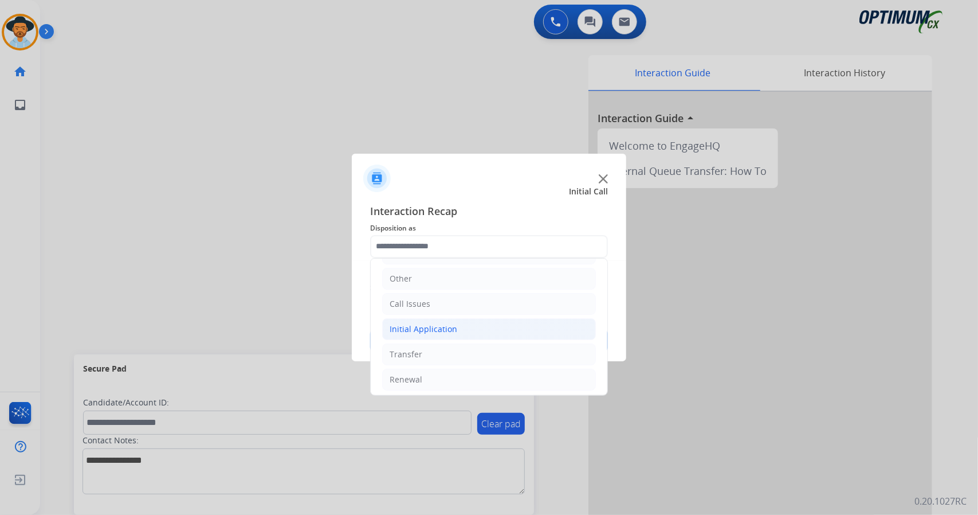
click at [432, 325] on div "Initial Application" at bounding box center [424, 328] width 68 height 11
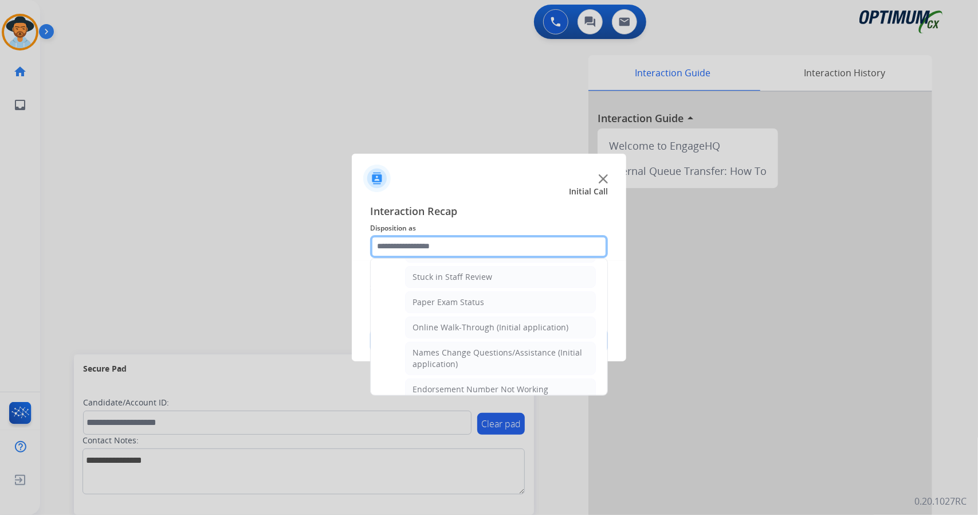
scroll to position [203, 0]
click at [432, 325] on div "Online Walk-Through (Initial application)" at bounding box center [491, 326] width 156 height 11
type input "**********"
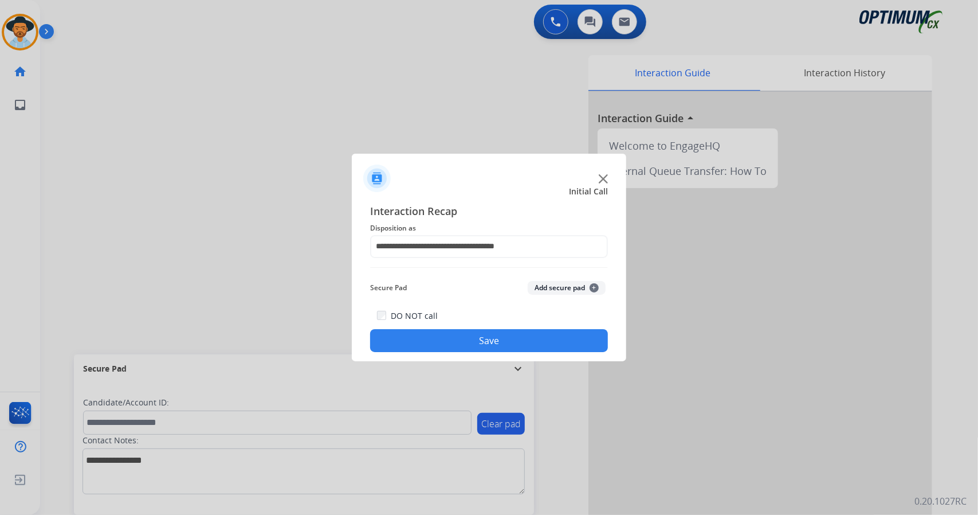
click at [437, 335] on button "Save" at bounding box center [489, 340] width 238 height 23
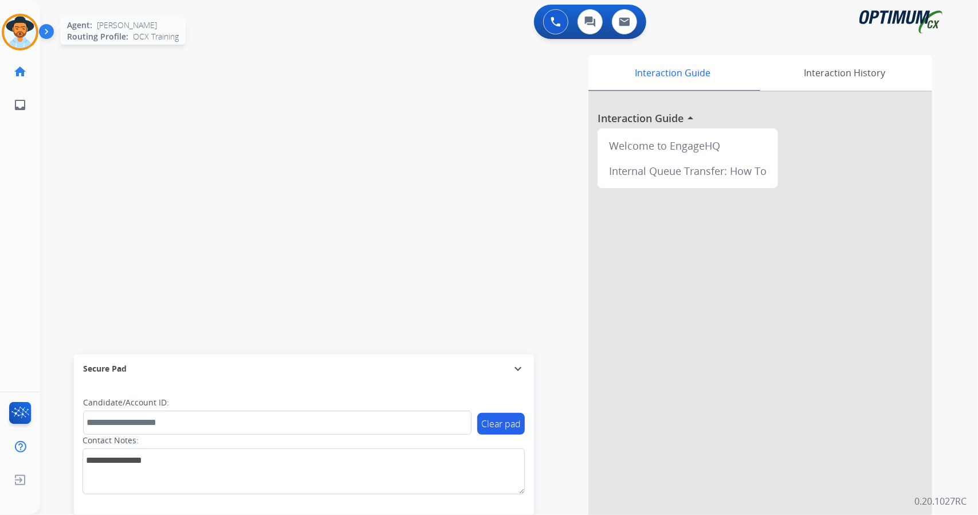
click at [19, 34] on img at bounding box center [20, 32] width 32 height 32
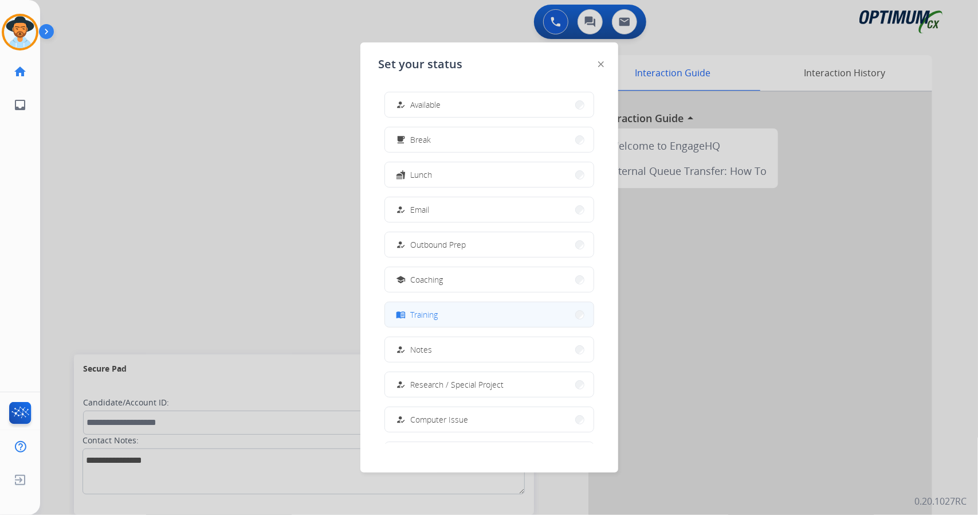
click at [463, 311] on button "menu_book Training" at bounding box center [489, 314] width 209 height 25
